Goal: Navigation & Orientation: Find specific page/section

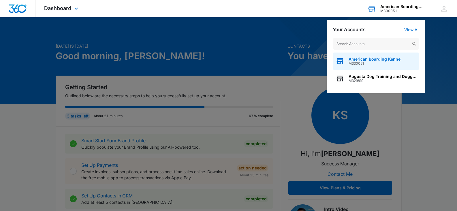
click at [377, 64] on span "M330051" at bounding box center [375, 63] width 53 height 4
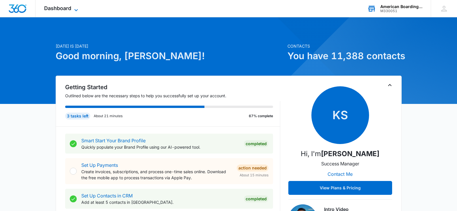
click at [63, 8] on span "Dashboard" at bounding box center [57, 8] width 27 height 6
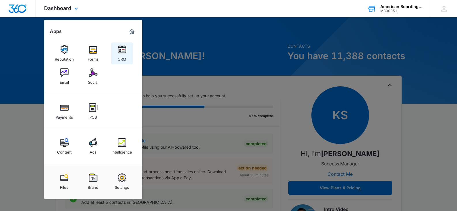
click at [120, 48] on img at bounding box center [122, 49] width 9 height 9
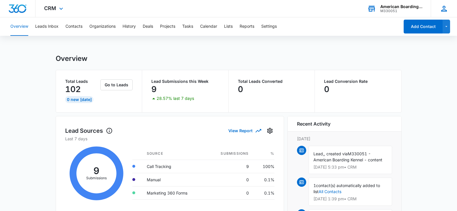
click at [445, 8] on icon at bounding box center [444, 9] width 6 height 6
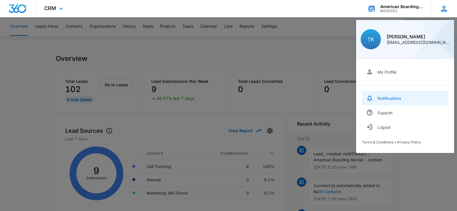
click at [397, 94] on link "Notifications" at bounding box center [405, 98] width 87 height 14
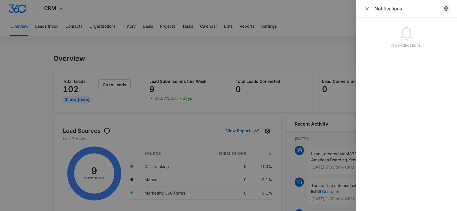
click at [445, 11] on icon "notifications.title" at bounding box center [446, 9] width 6 height 6
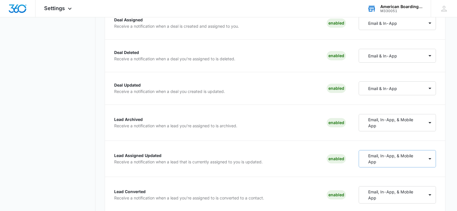
scroll to position [549, 0]
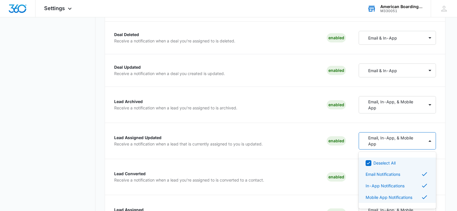
click at [404, 149] on div "4 results available. Use Up and Down to choose options, press Enter to select t…" at bounding box center [397, 140] width 77 height 17
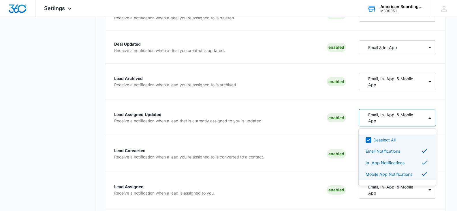
scroll to position [584, 0]
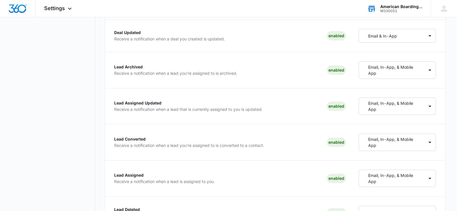
click at [455, 142] on main "My Profile Personal Info Accounts Notification Settings Billing Information Bil…" at bounding box center [228, 73] width 457 height 1243
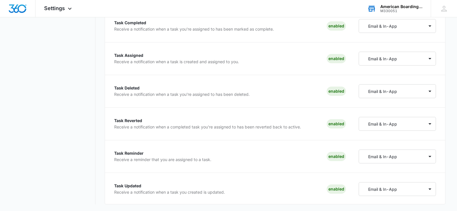
scroll to position [1068, 0]
click at [21, 8] on img "Dashboard" at bounding box center [17, 8] width 18 height 9
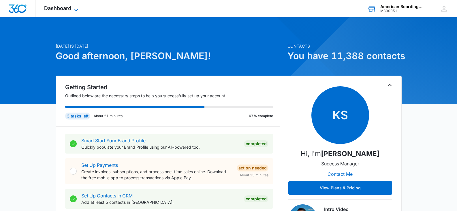
click at [61, 11] on span "Dashboard" at bounding box center [57, 8] width 27 height 6
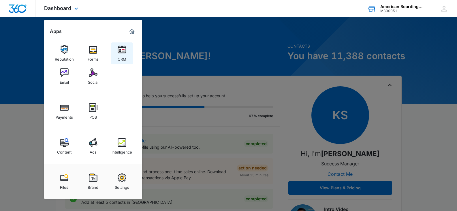
click at [121, 48] on img at bounding box center [122, 49] width 9 height 9
